Goal: Obtain resource: Obtain resource

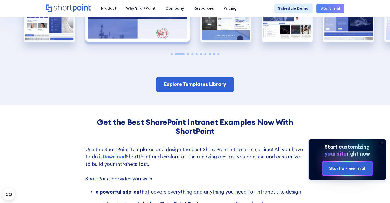
scroll to position [770, 0]
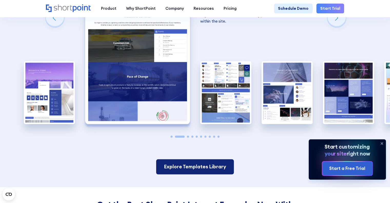
click at [223, 159] on link "Explore Templates Library" at bounding box center [195, 166] width 78 height 15
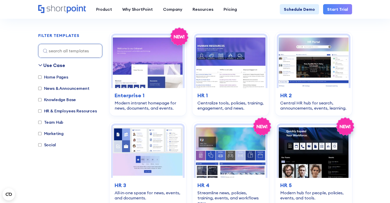
scroll to position [180, 0]
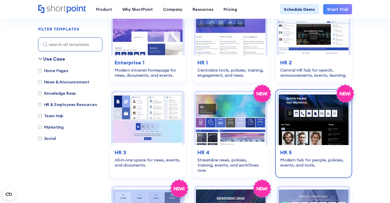
click at [322, 137] on img at bounding box center [314, 118] width 70 height 53
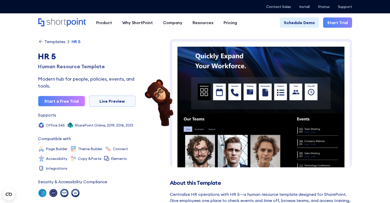
click at [267, 109] on img at bounding box center [261, 194] width 182 height 311
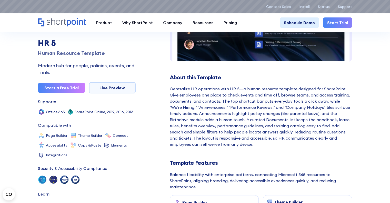
scroll to position [180, 0]
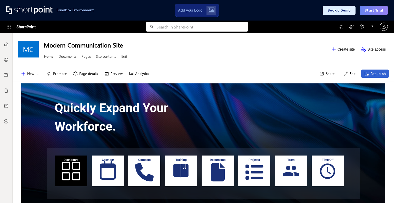
click at [341, 76] on button "Edit" at bounding box center [349, 74] width 18 height 8
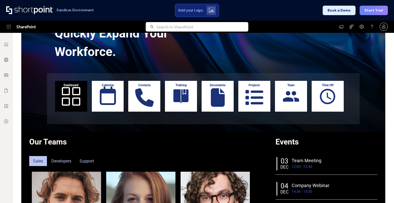
scroll to position [77, 0]
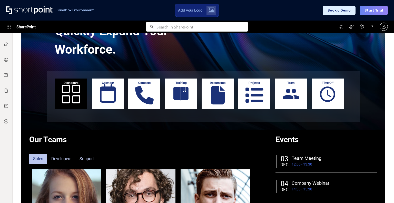
click at [70, 93] on div "Dashboard" at bounding box center [71, 94] width 32 height 31
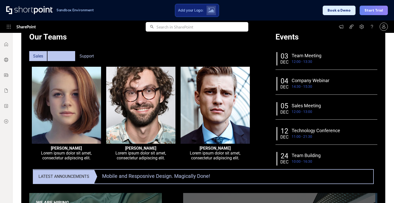
click at [53, 57] on div "Developers" at bounding box center [61, 56] width 28 height 10
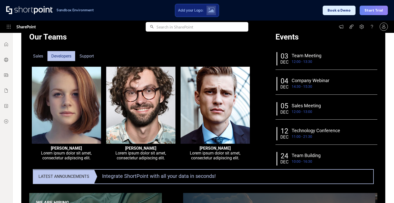
click at [61, 56] on div "Developers" at bounding box center [61, 56] width 28 height 10
click at [87, 55] on div "Support" at bounding box center [87, 56] width 22 height 10
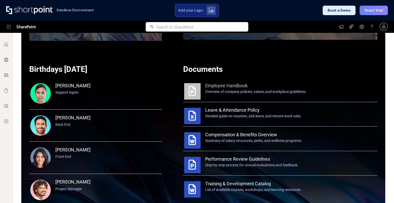
scroll to position [446, 0]
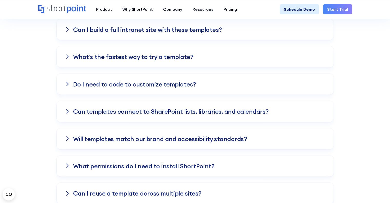
scroll to position [1155, 0]
